Goal: Navigation & Orientation: Find specific page/section

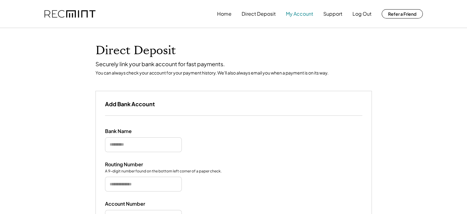
click at [299, 13] on button "My Account" at bounding box center [299, 14] width 27 height 12
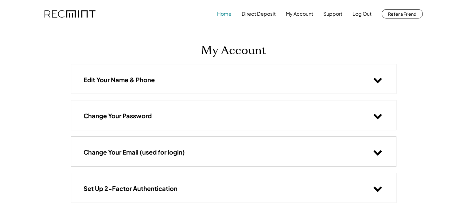
click at [225, 10] on button "Home" at bounding box center [224, 14] width 14 height 12
click at [224, 13] on button "Home" at bounding box center [224, 14] width 14 height 12
